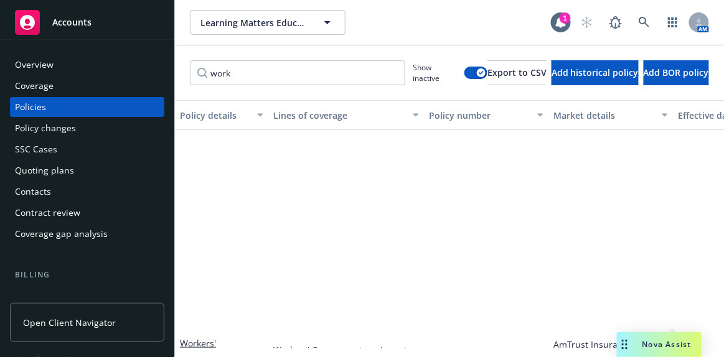
scroll to position [250, 239]
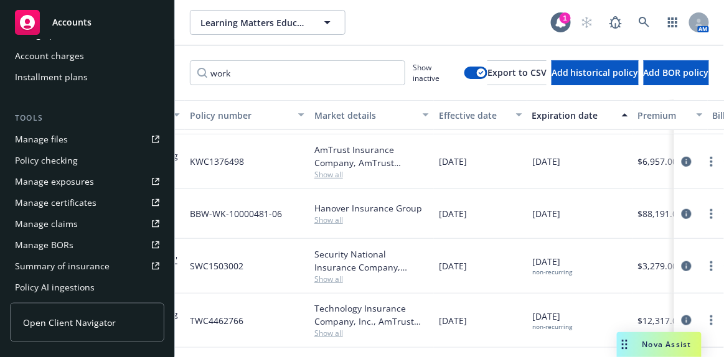
click at [111, 27] on div "Accounts" at bounding box center [87, 22] width 144 height 25
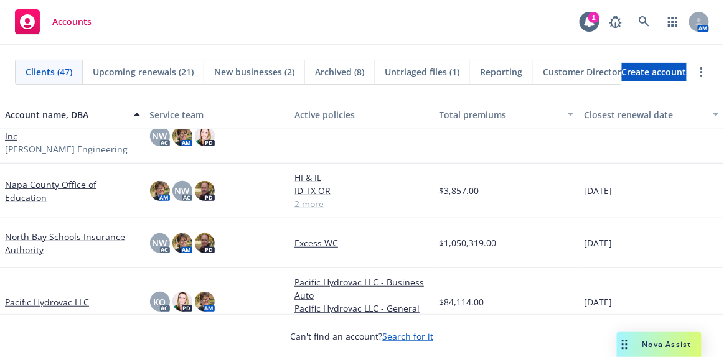
scroll to position [1301, 0]
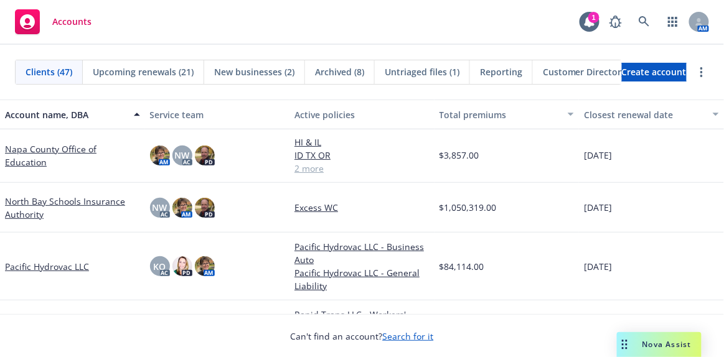
click at [96, 147] on link "Napa County Office of Education" at bounding box center [72, 156] width 135 height 26
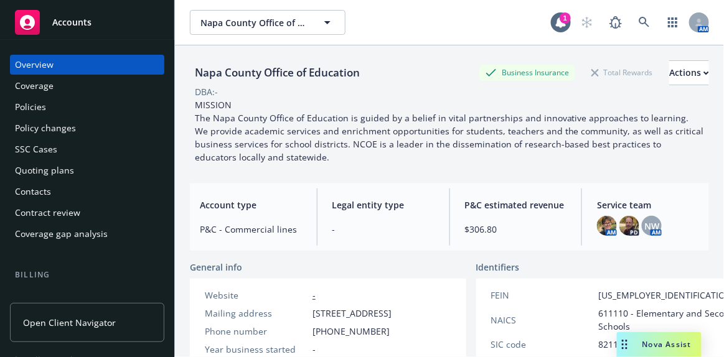
click at [42, 106] on div "Policies" at bounding box center [30, 107] width 31 height 20
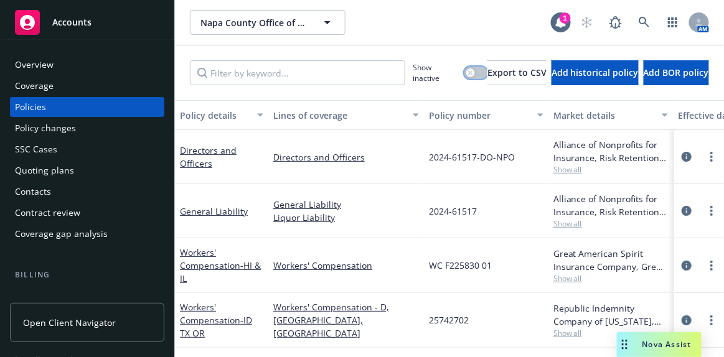
click at [464, 72] on button "button" at bounding box center [475, 73] width 23 height 12
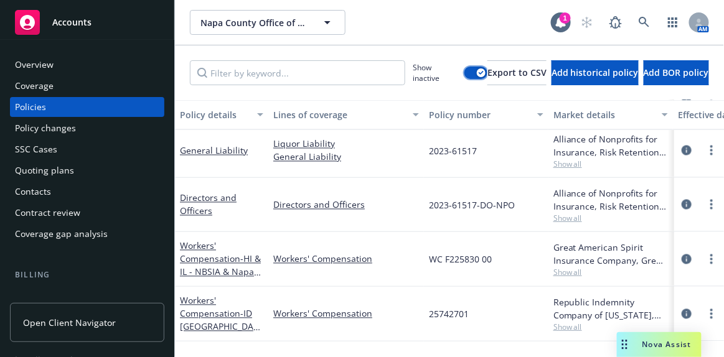
scroll to position [566, 0]
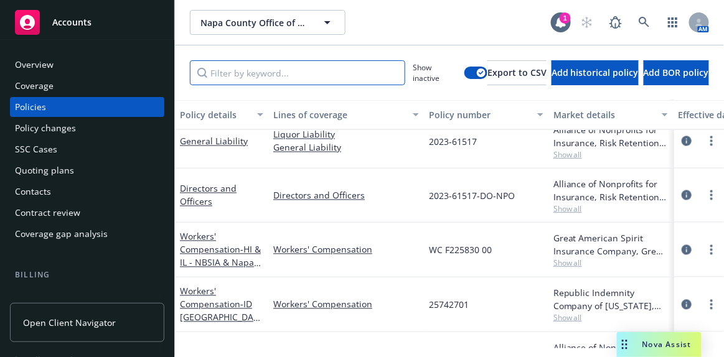
click at [309, 77] on input "Filter by keyword..." at bounding box center [297, 72] width 215 height 25
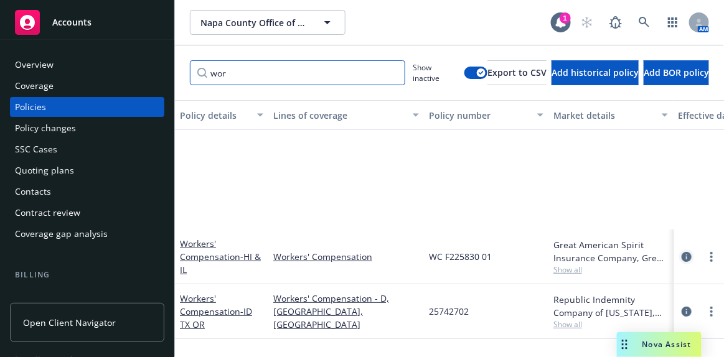
type input "wor"
click at [687, 256] on icon "circleInformation" at bounding box center [687, 257] width 10 height 10
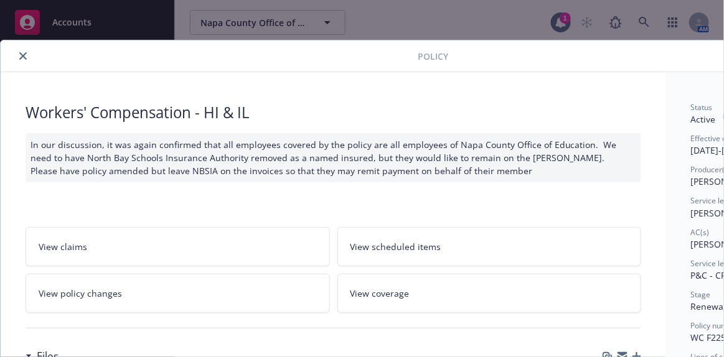
click at [26, 55] on icon "close" at bounding box center [22, 55] width 7 height 7
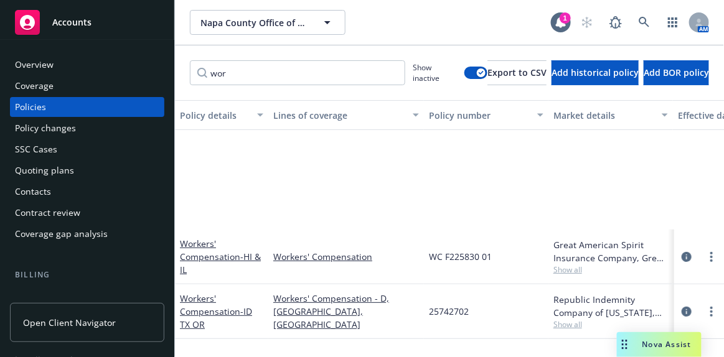
click at [337, 230] on div "Workers' Compensation" at bounding box center [346, 257] width 156 height 55
click at [464, 73] on button "button" at bounding box center [475, 73] width 23 height 12
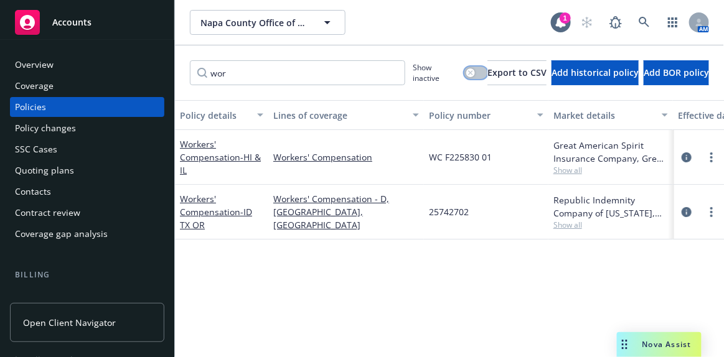
click at [466, 72] on div "button" at bounding box center [470, 72] width 9 height 9
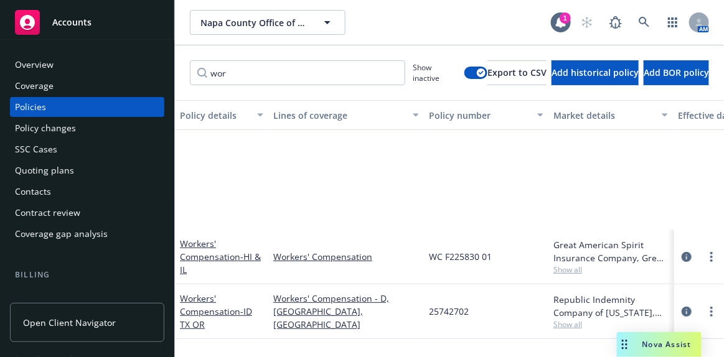
click at [453, 231] on div "WC F225830 01" at bounding box center [486, 257] width 125 height 55
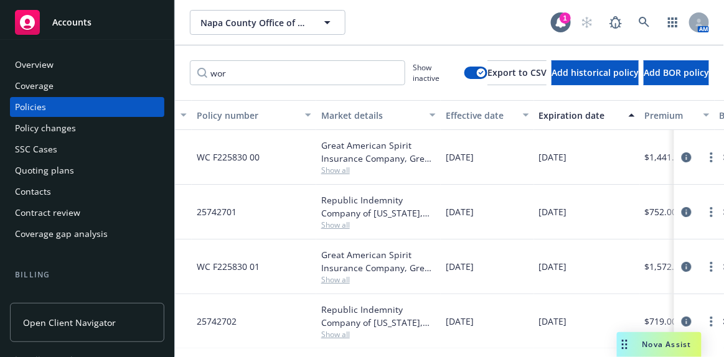
scroll to position [0, 232]
click at [682, 156] on icon "circleInformation" at bounding box center [687, 158] width 10 height 10
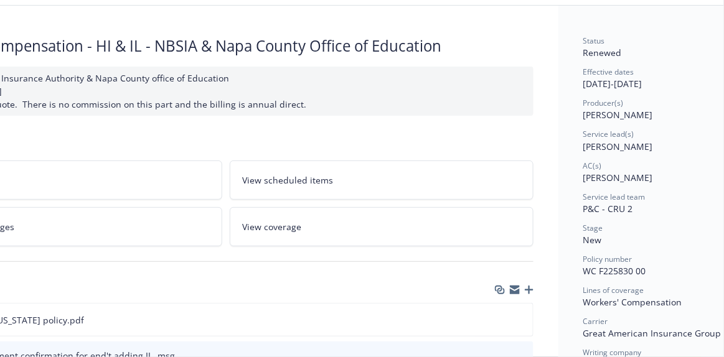
scroll to position [56, 108]
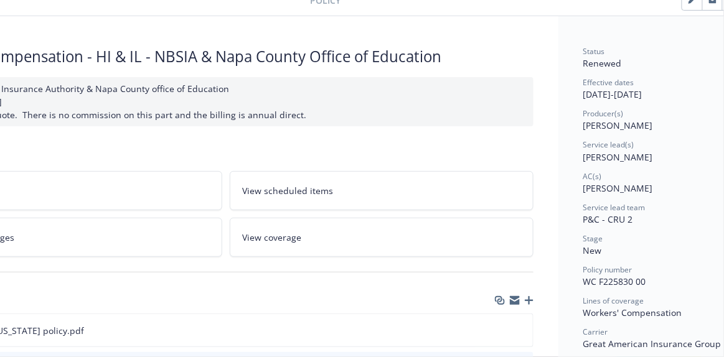
click at [529, 298] on icon "button" at bounding box center [529, 300] width 9 height 9
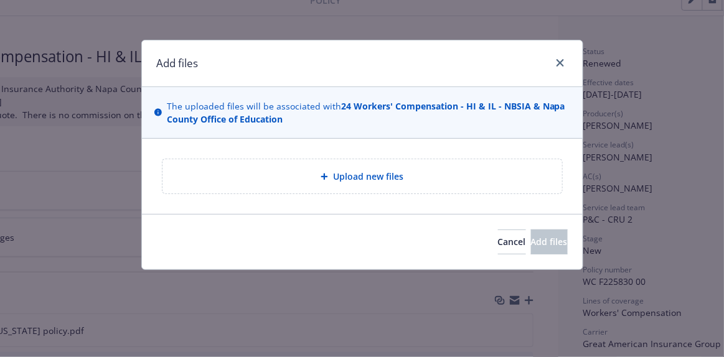
type textarea "x"
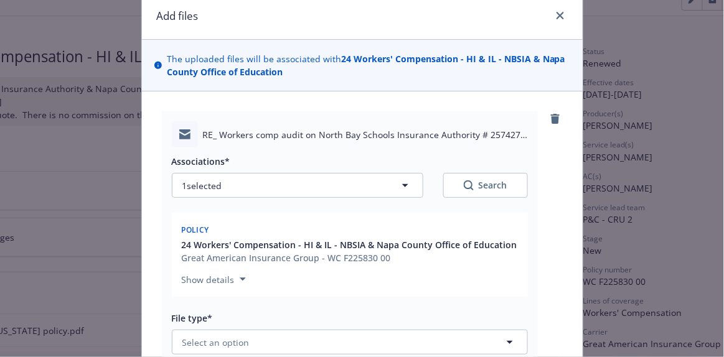
scroll to position [113, 0]
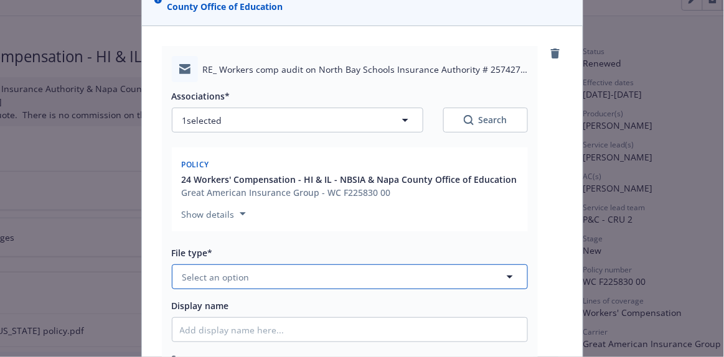
click at [289, 277] on button "Select an option" at bounding box center [350, 277] width 356 height 25
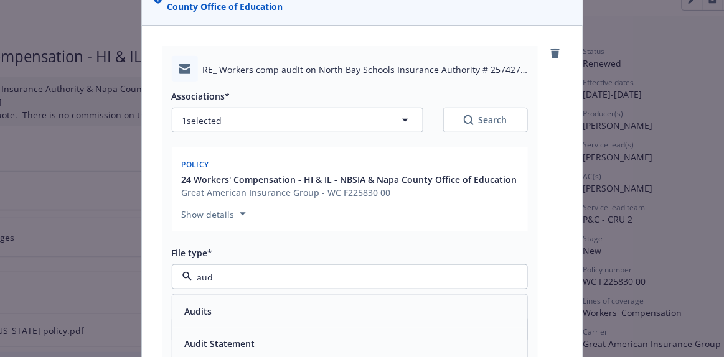
type input "audi"
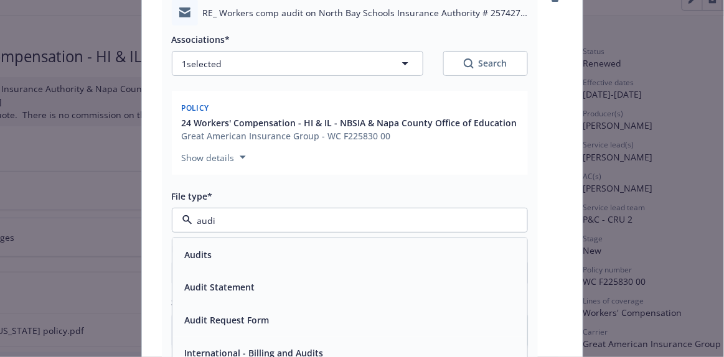
click at [252, 316] on span "Audit Request Form" at bounding box center [227, 320] width 85 height 13
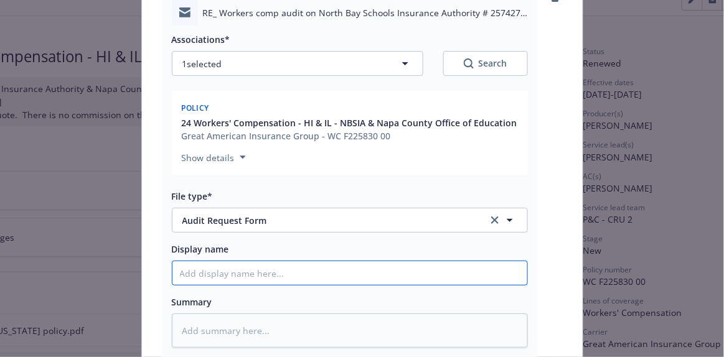
click at [223, 276] on input "Display name" at bounding box center [349, 273] width 355 height 24
type textarea "x"
type input "E"
type textarea "x"
type input "EM"
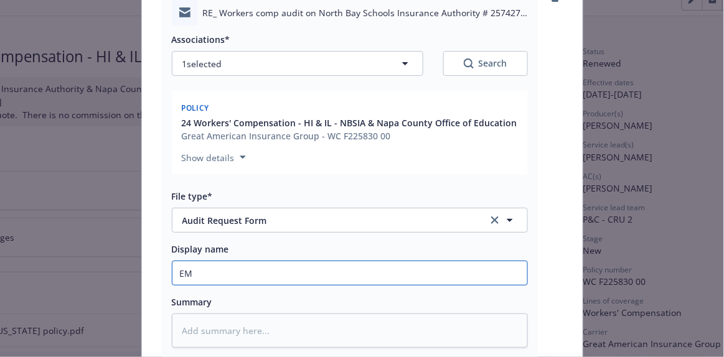
type textarea "x"
type input "EMF"
type textarea "x"
type input "EMFC"
type textarea "x"
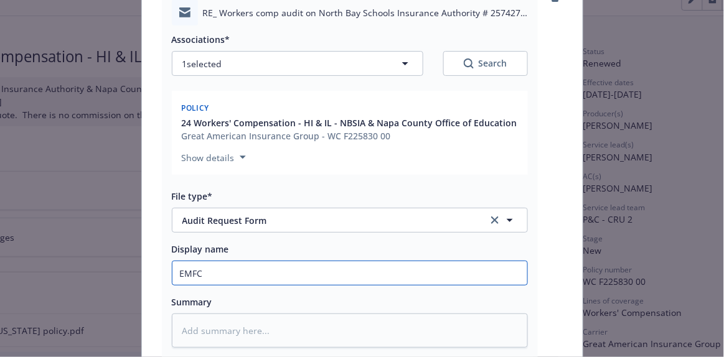
type input "EMFC"
type textarea "x"
type input "EMFC -"
type textarea "x"
type input "EMFC -"
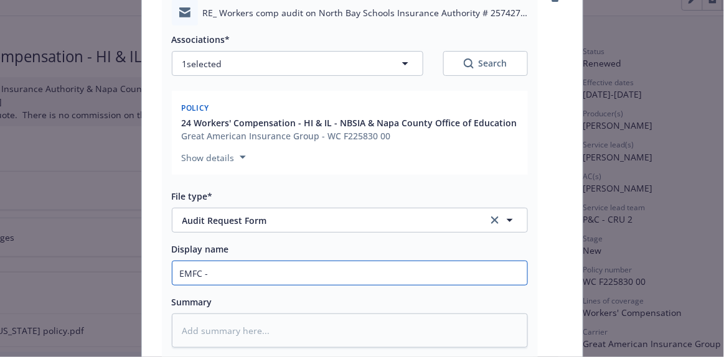
type textarea "x"
type input "EMFC - a"
type textarea "x"
type input "EMFC - au"
type textarea "x"
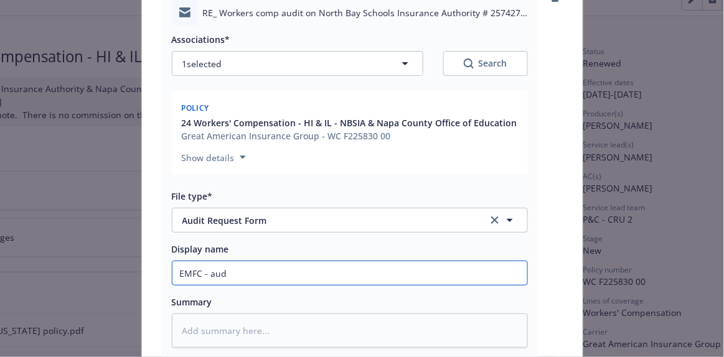
type input "EMFC - audi"
type textarea "x"
type input "EMFC - audit"
type textarea "x"
type input "EMFC - audit"
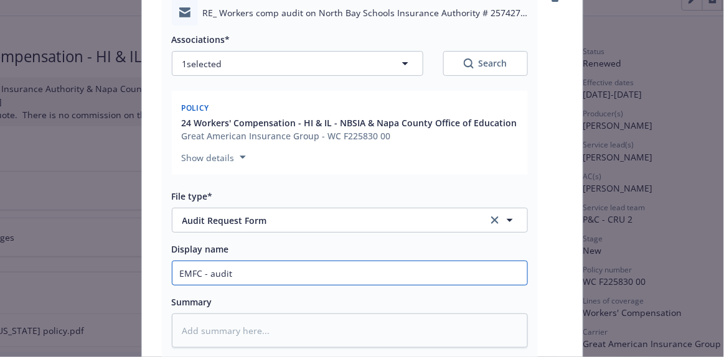
type textarea "x"
type input "EMFC - audit"
type textarea "x"
type input "EMFC - auditi"
type textarea "x"
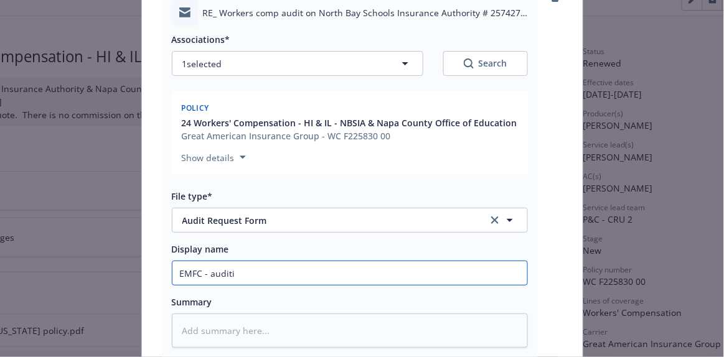
type input "EMFC - auditig"
type textarea "x"
type input "EMFC - auditig"
type textarea "x"
type input "EMFC - auditig b"
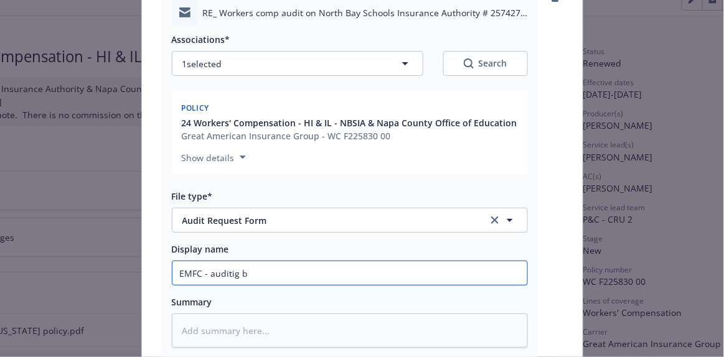
type textarea "x"
type input "EMFC - auditig"
type textarea "x"
type input "EMFC - auditig"
type textarea "x"
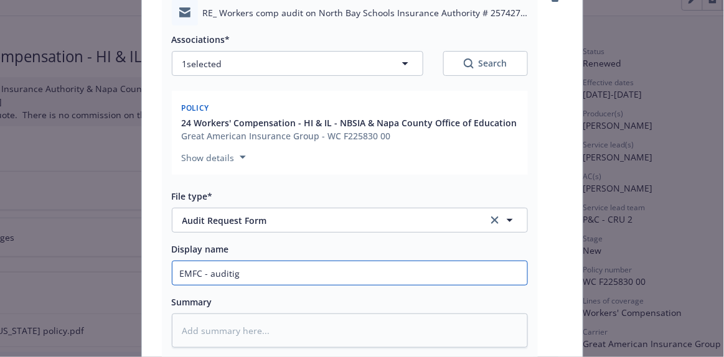
type input "EMFC - auditi"
type textarea "x"
type input "EMFC - auditin"
type textarea "x"
type input "EMFC - auditing"
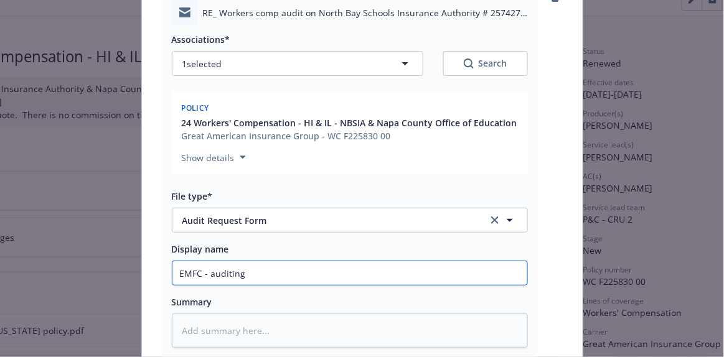
type textarea "x"
type input "EMFC - auditing"
type textarea "x"
type input "EMFC - auditing b"
type textarea "x"
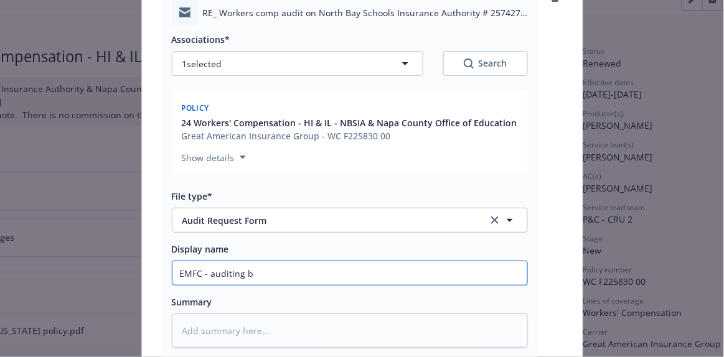
type input "EMFC - auditing bo"
type textarea "x"
type input "EMFC - auditing both"
type textarea "x"
type input "EMFC - auditing both"
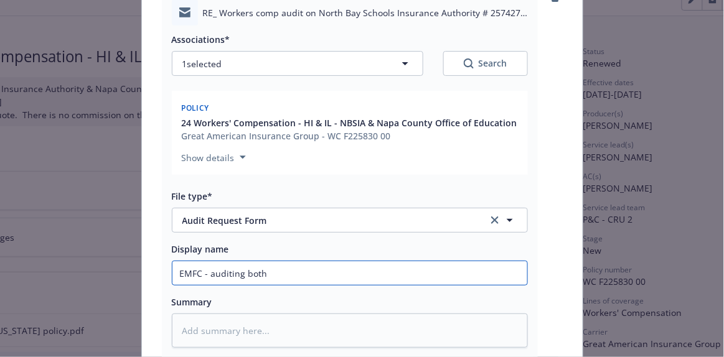
type textarea "x"
type input "EMFC - auditing both p"
type textarea "x"
type input "EMFC - auditing both po"
type textarea "x"
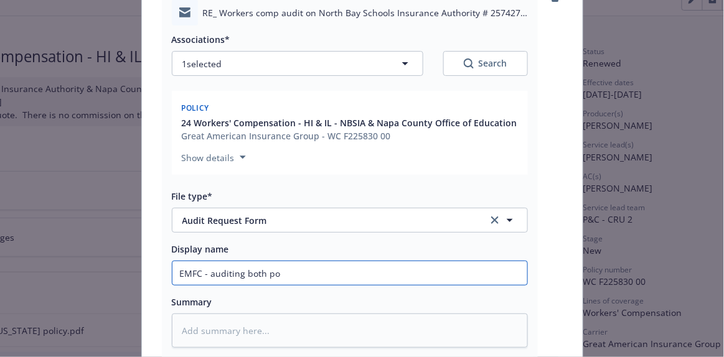
type input "EMFC - auditing both pol"
type textarea "x"
type input "EMFC - auditing both poli"
type textarea "x"
type input "EMFC - auditing both polic"
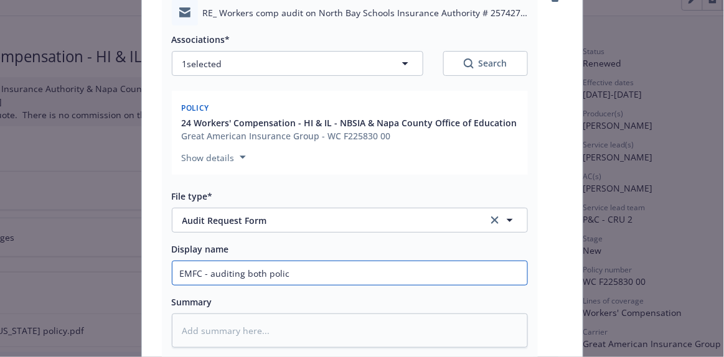
type textarea "x"
type input "EMFC - auditing both polici"
type textarea "x"
type input "EMFC - auditing both policie"
type textarea "x"
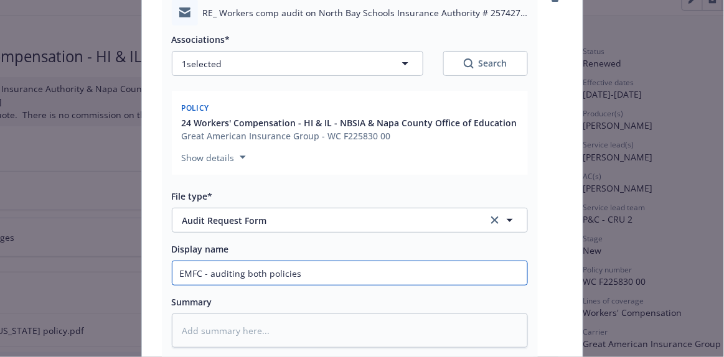
type input "EMFC - auditing both policies"
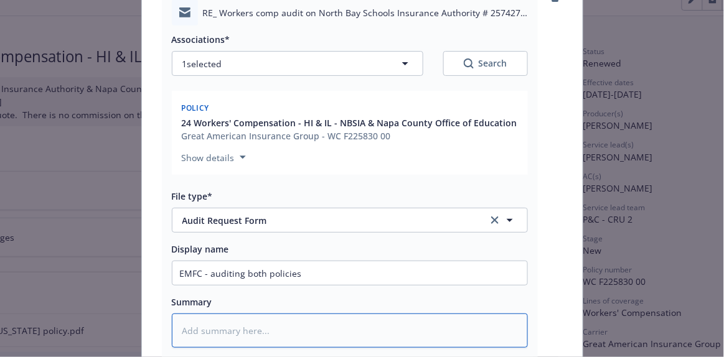
click at [306, 314] on textarea at bounding box center [350, 331] width 356 height 34
paste textarea "Yes, I am auditing both Republic and GAI policy. Thanks"
type textarea "x"
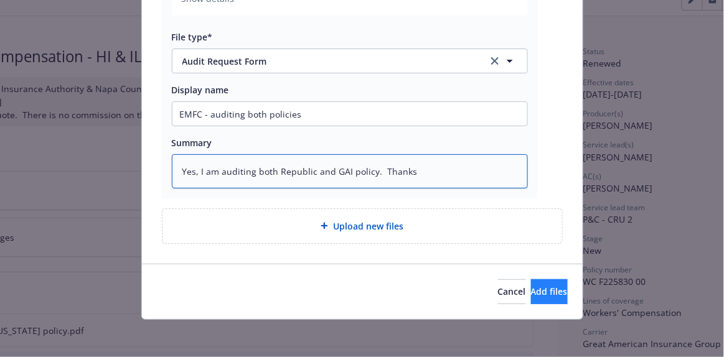
type textarea "Yes, I am auditing both Republic and GAI policy. Thanks"
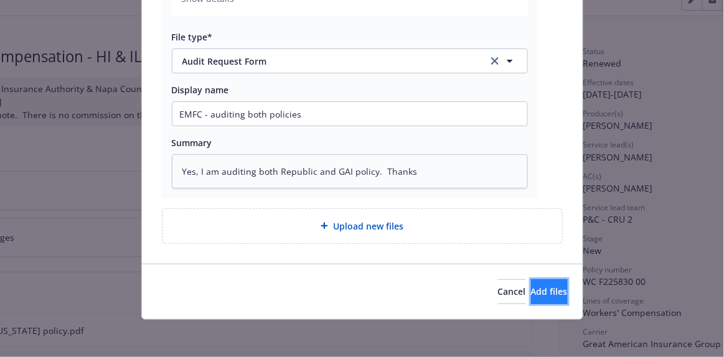
click at [531, 296] on button "Add files" at bounding box center [549, 292] width 37 height 25
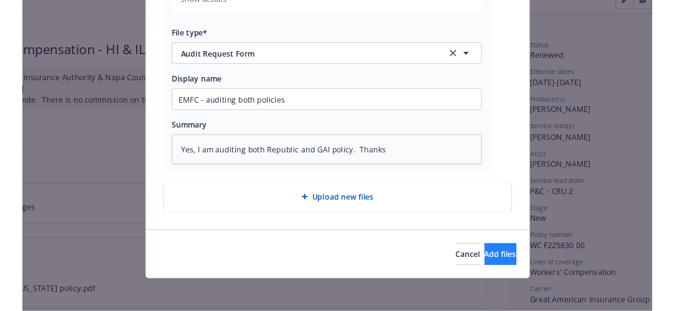
scroll to position [284, 0]
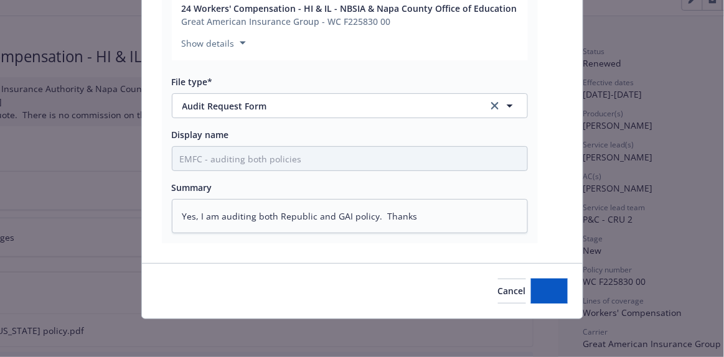
type textarea "x"
